Goal: Information Seeking & Learning: Learn about a topic

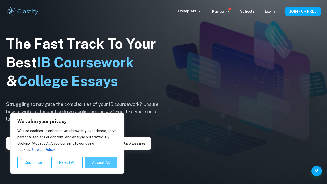
click at [102, 166] on button "Accept All" at bounding box center [101, 162] width 32 height 11
checkbox input "true"
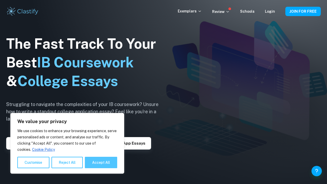
checkbox input "true"
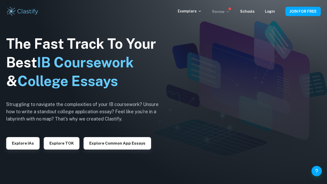
click at [227, 12] on p "Review" at bounding box center [221, 12] width 18 height 6
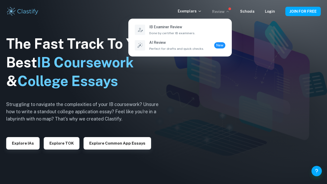
click at [193, 14] on div at bounding box center [163, 92] width 327 height 184
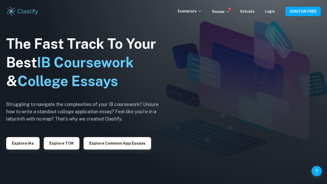
click at [193, 11] on p "Exemplars" at bounding box center [190, 11] width 24 height 6
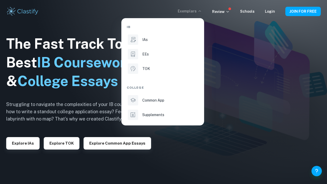
click at [221, 42] on div at bounding box center [163, 92] width 327 height 184
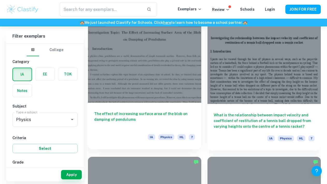
scroll to position [845, 0]
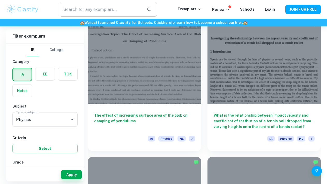
click at [120, 10] on input "text" at bounding box center [101, 9] width 83 height 15
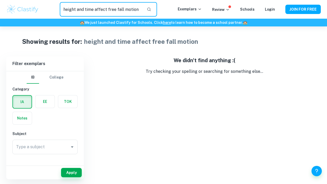
drag, startPoint x: 136, startPoint y: 9, endPoint x: 105, endPoint y: 10, distance: 31.1
click at [105, 10] on input "height and time affect free fall motion" at bounding box center [101, 9] width 83 height 15
type input "height and time"
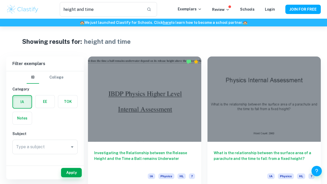
click at [157, 31] on div "Showing results for: height and time Filter Filter exemplars IB College Categor…" at bounding box center [163, 176] width 327 height 300
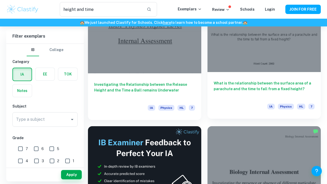
scroll to position [67, 0]
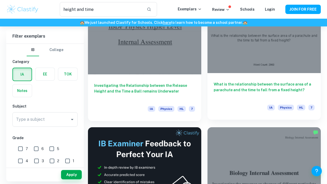
click at [230, 85] on h6 "What is the relationship between the surface area of a parachute and the time t…" at bounding box center [264, 89] width 101 height 17
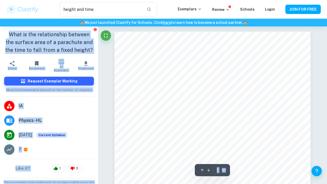
drag, startPoint x: 5, startPoint y: 34, endPoint x: 99, endPoint y: 53, distance: 95.2
click at [52, 33] on h1 "What is the relationship between the surface area of a parachute and the time t…" at bounding box center [49, 42] width 90 height 23
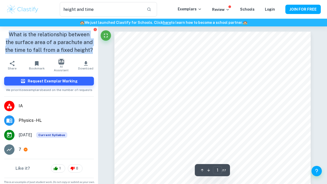
drag, startPoint x: 5, startPoint y: 35, endPoint x: 88, endPoint y: 47, distance: 83.8
click at [88, 47] on h1 "What is the relationship between the surface area of a parachute and the time t…" at bounding box center [49, 42] width 90 height 23
copy h1 "What is the relationship between the surface area of a parachute and the time t…"
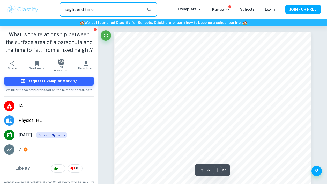
click at [131, 6] on input "height and time" at bounding box center [101, 9] width 83 height 15
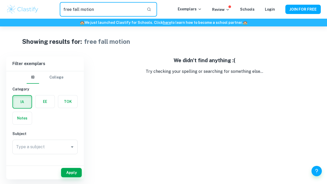
click at [115, 11] on input "free fall motion" at bounding box center [101, 9] width 83 height 15
type input "free fall"
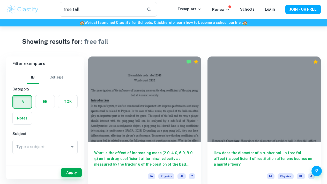
click at [146, 44] on div "Showing results for: free fall" at bounding box center [163, 41] width 283 height 9
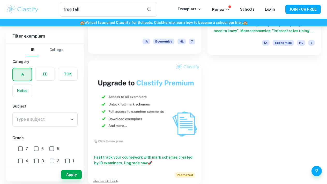
scroll to position [409, 0]
click at [145, 0] on div "free fall ​ Exemplars Review Schools Login JOIN FOR FREE" at bounding box center [163, 9] width 327 height 19
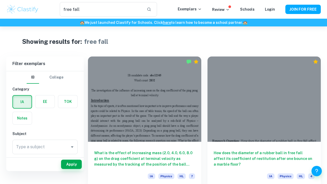
scroll to position [0, 0]
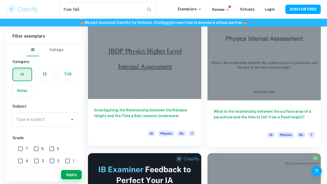
scroll to position [41, 0]
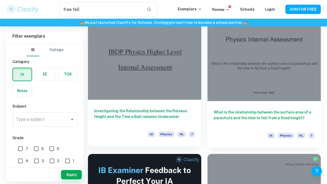
click at [169, 112] on h6 "Investigating the Relationship between the Release Height and the Time a Ball r…" at bounding box center [144, 116] width 101 height 17
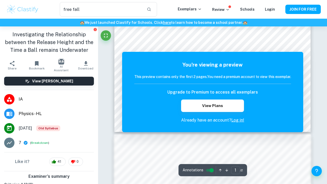
scroll to position [172, 0]
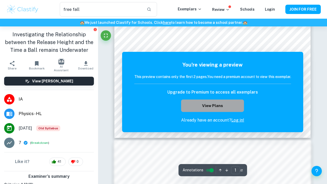
click at [228, 109] on button "View Plans" at bounding box center [212, 105] width 63 height 12
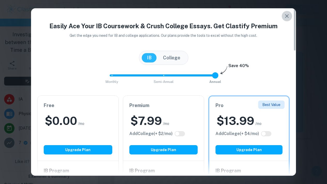
click at [284, 17] on icon "button" at bounding box center [287, 16] width 6 height 6
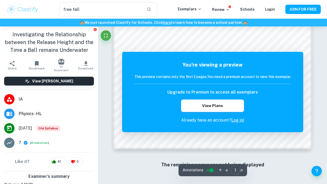
scroll to position [442, 0]
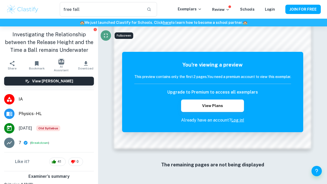
click at [109, 34] on icon "Fullscreen" at bounding box center [106, 35] width 6 height 6
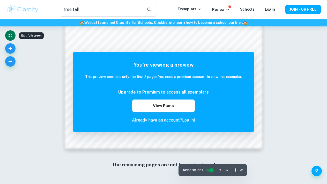
click at [9, 36] on icon "Exit fullscreen" at bounding box center [11, 36] width 4 height 4
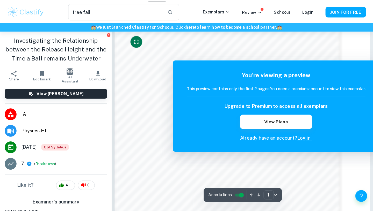
scroll to position [403, 0]
